Goal: Transaction & Acquisition: Purchase product/service

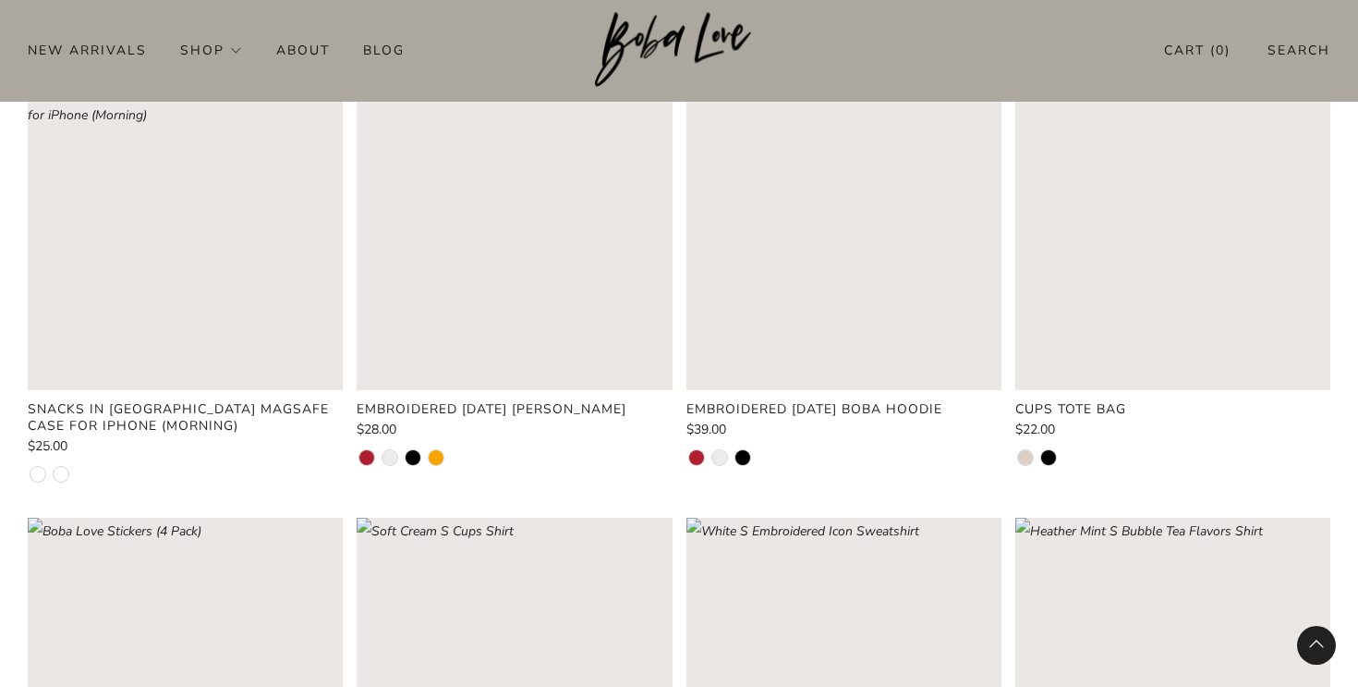
scroll to position [745, 0]
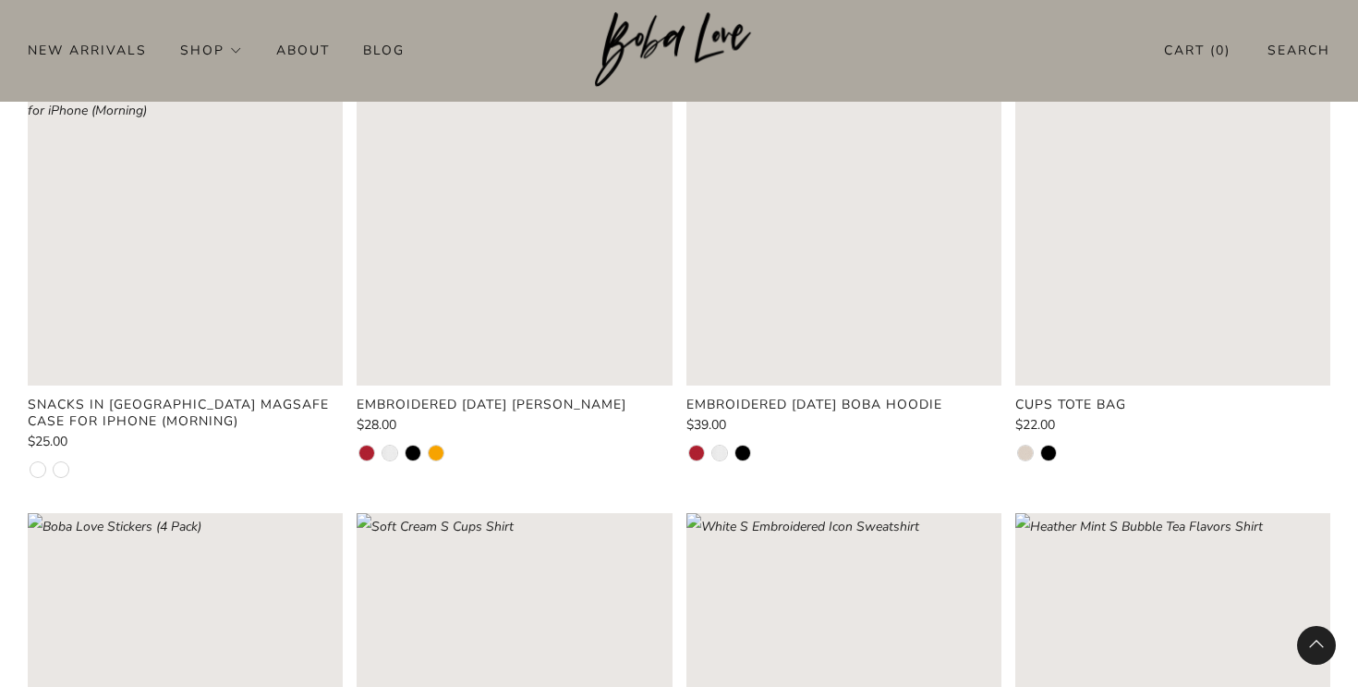
click at [645, 274] on rect "Loading image: Red XS Embroidered Lunar New Year Boba Shirt" at bounding box center [514, 226] width 315 height 315
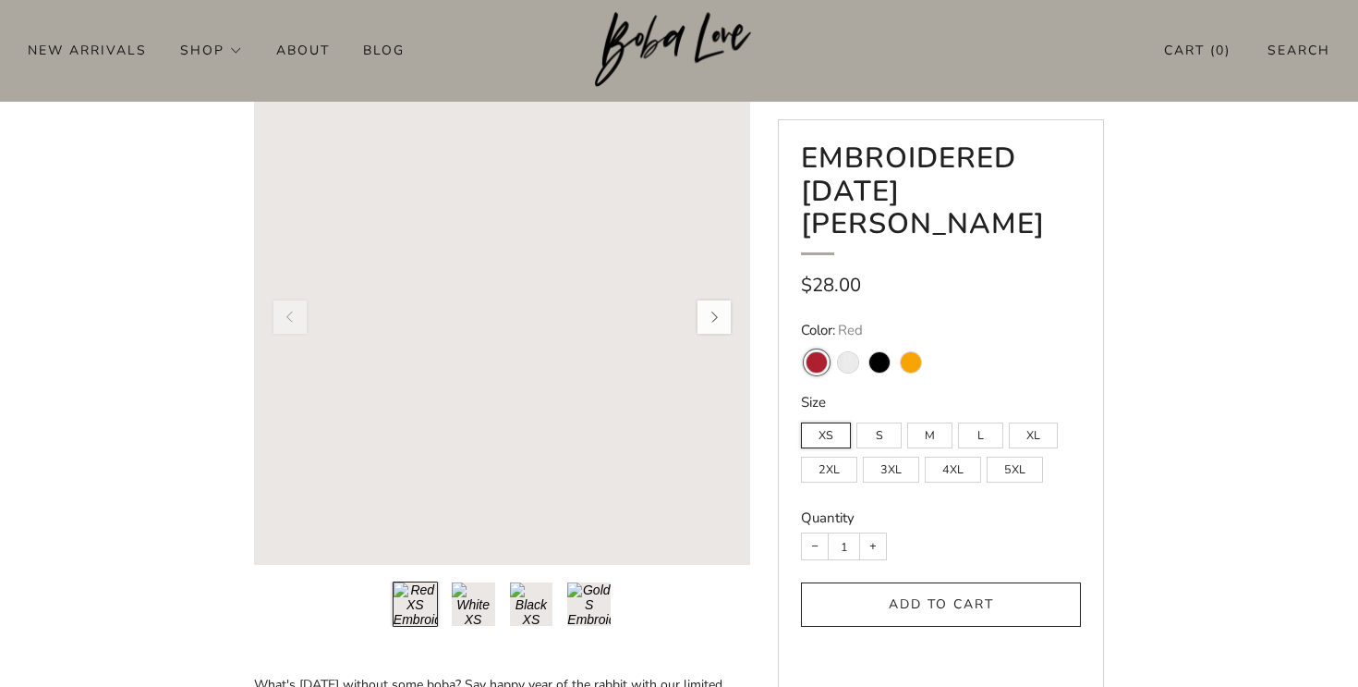
scroll to position [105, 0]
click at [485, 598] on button "Load image into Gallery viewer, 2\a" at bounding box center [473, 604] width 45 height 45
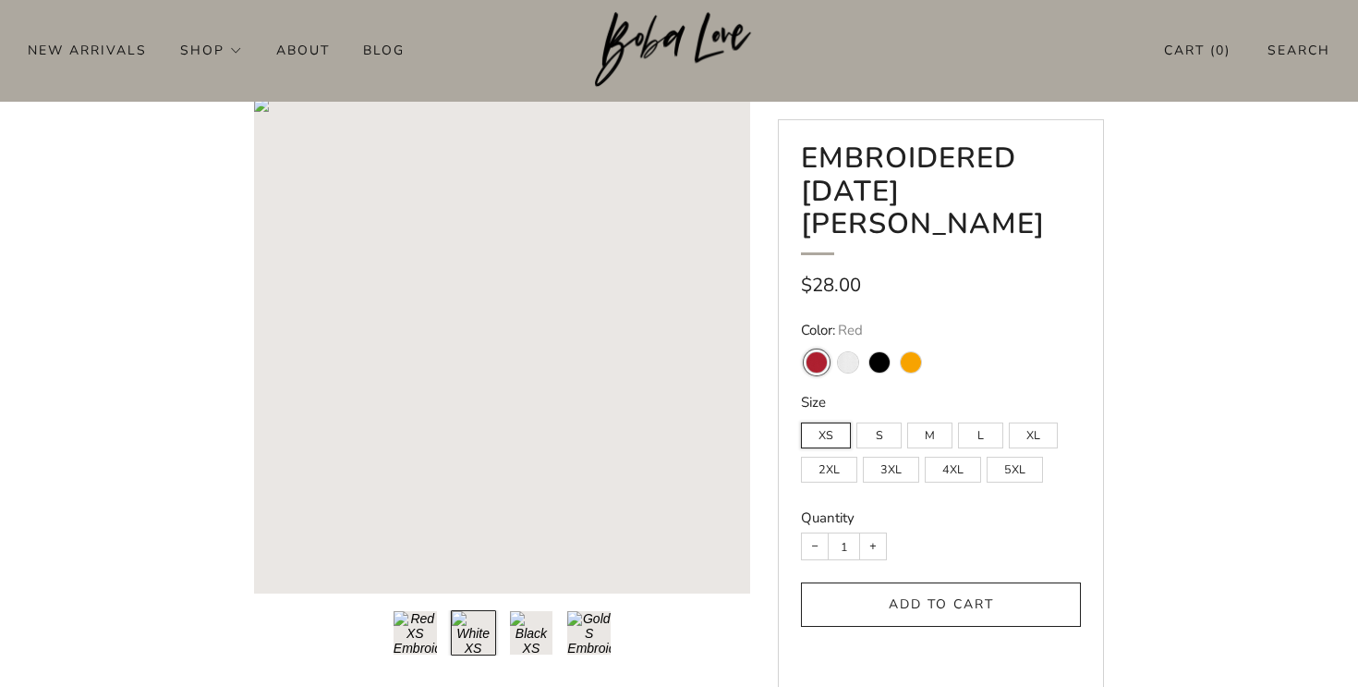
scroll to position [69, 0]
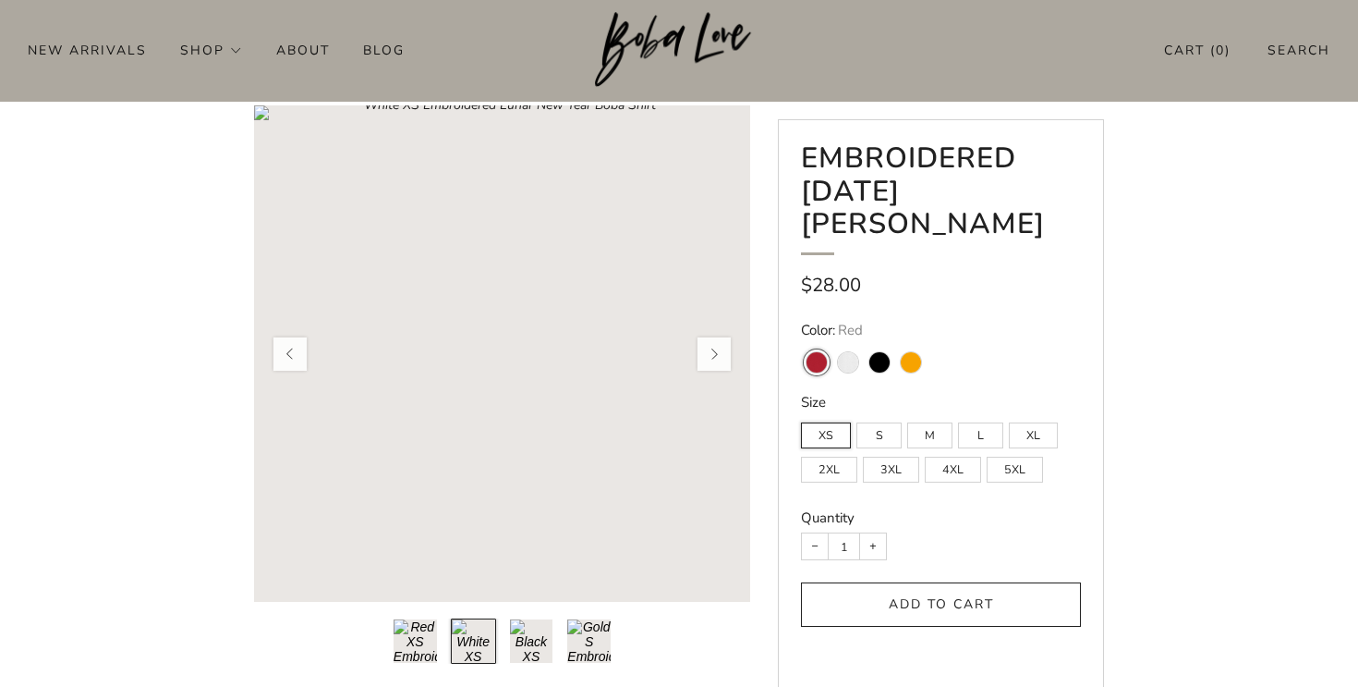
click at [489, 271] on rect "Loading image: White XS Embroidered Lunar New Year Boba Shirt" at bounding box center [502, 353] width 496 height 496
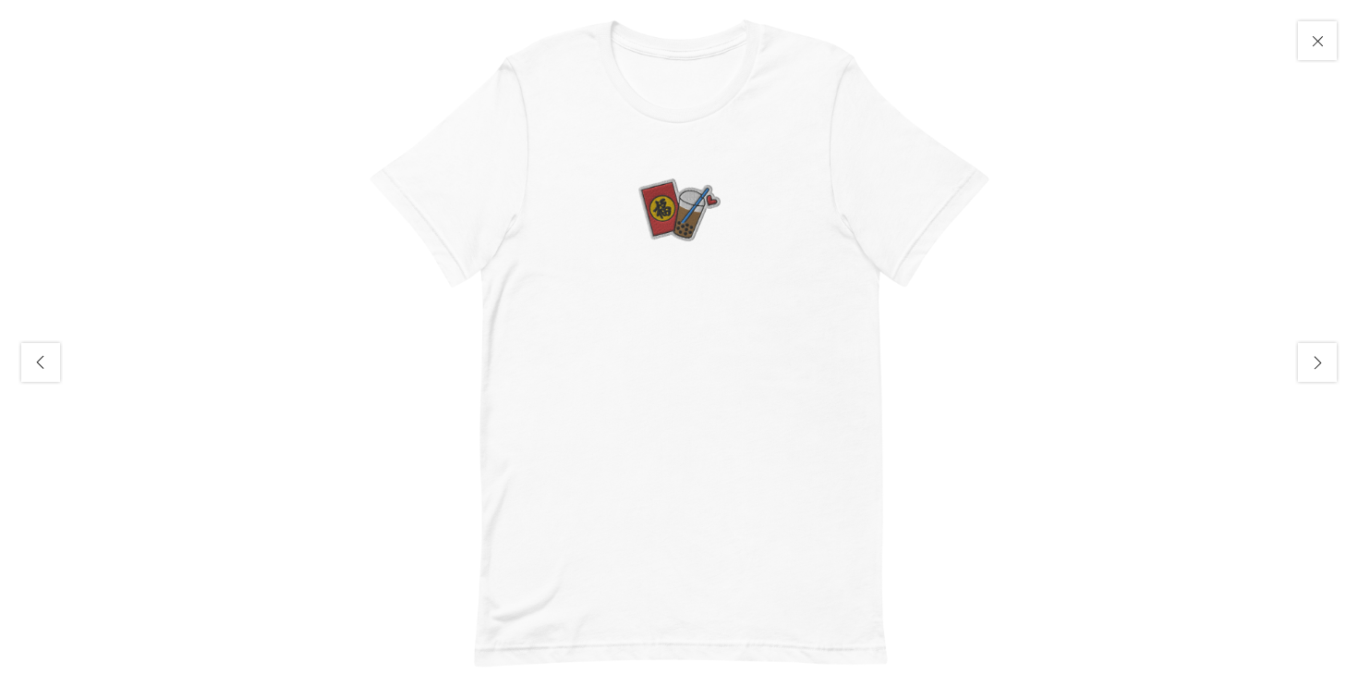
click at [1325, 26] on button "Close" at bounding box center [1317, 40] width 44 height 44
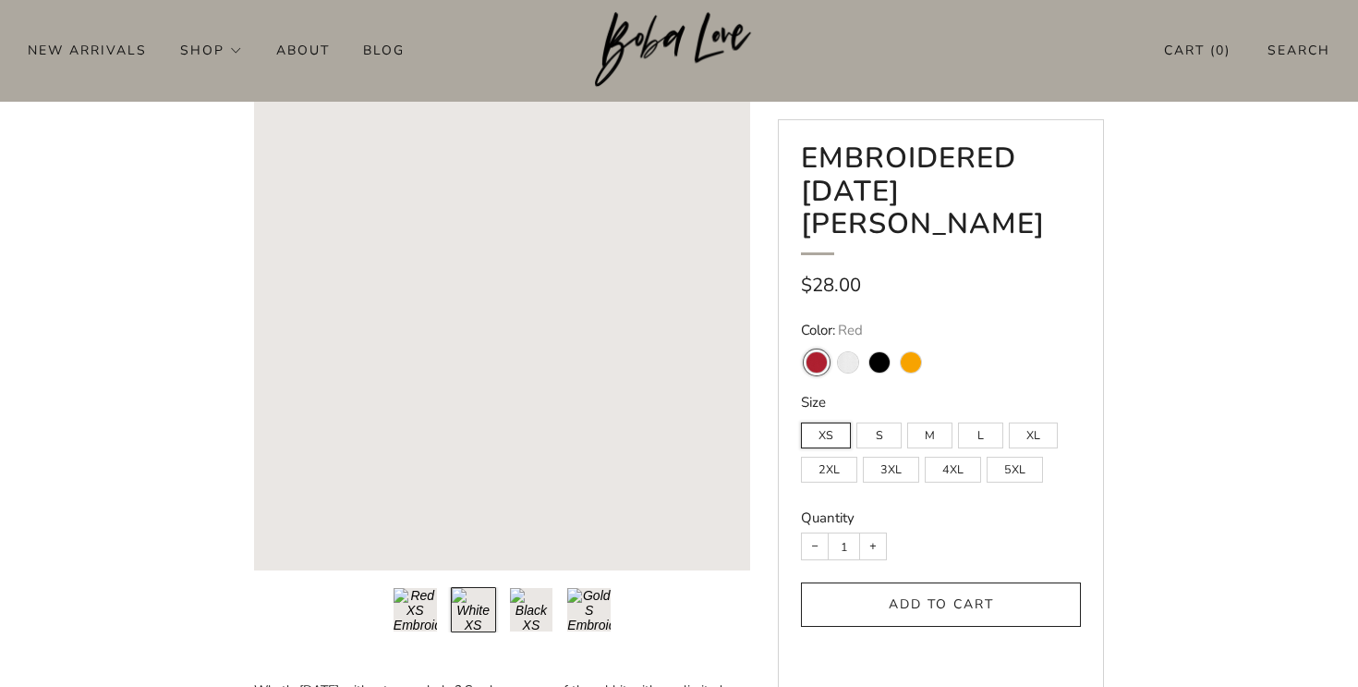
scroll to position [115, 0]
